Goal: Book appointment/travel/reservation

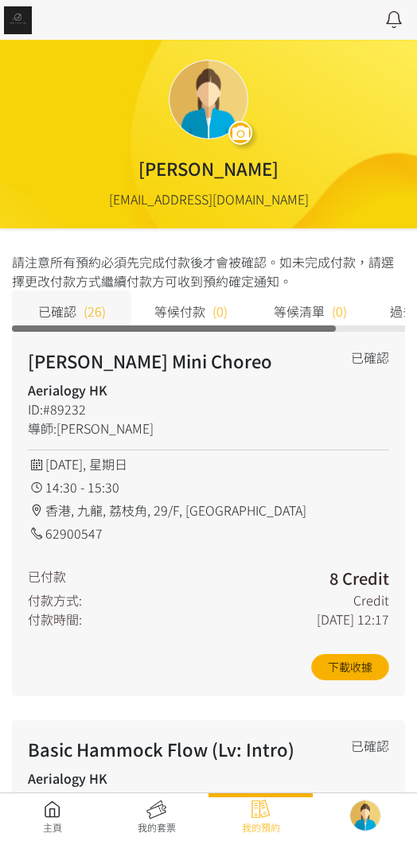
click at [45, 813] on link at bounding box center [52, 816] width 104 height 35
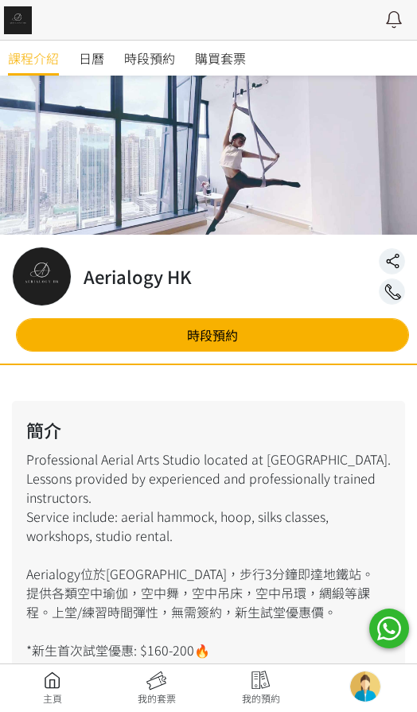
click at [162, 68] on div at bounding box center [208, 356] width 417 height 712
click at [365, 336] on link "時段預約" at bounding box center [212, 334] width 393 height 33
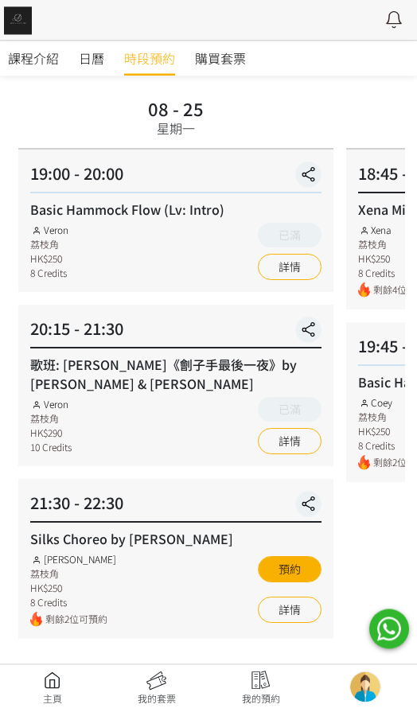
scroll to position [100, 0]
